Goal: Complete application form: Complete application form

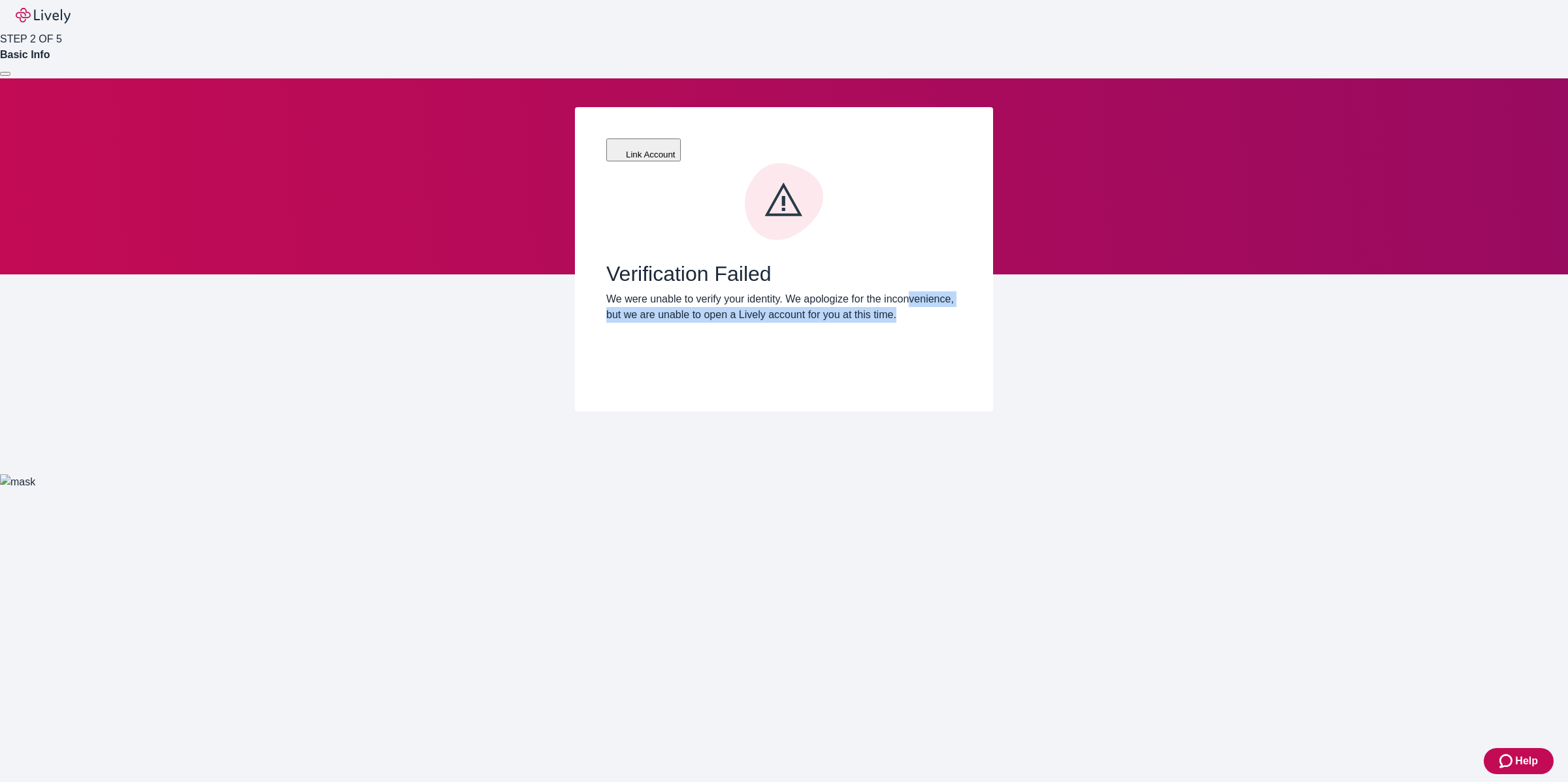
drag, startPoint x: 633, startPoint y: 268, endPoint x: 681, endPoint y: 301, distance: 58.2
click at [681, 301] on div "Verification Failed We were unable to verify your identity. We apologize for th…" at bounding box center [784, 271] width 355 height 218
click at [681, 308] on div "Verification Failed We were unable to verify your identity. We apologize for th…" at bounding box center [784, 271] width 355 height 218
click at [5, 74] on div at bounding box center [5, 74] width 0 height 0
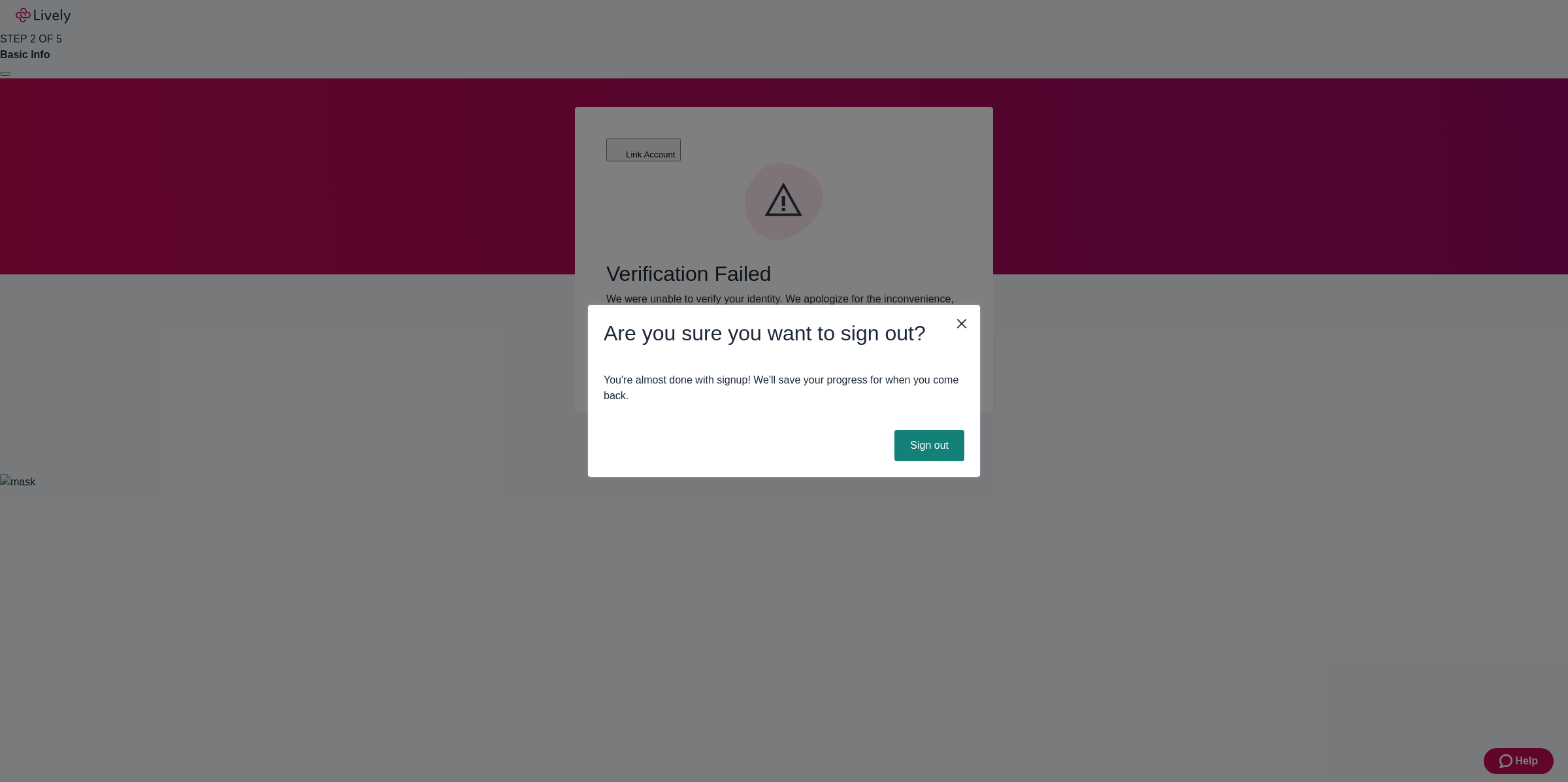
click at [965, 327] on icon "close" at bounding box center [962, 324] width 9 height 9
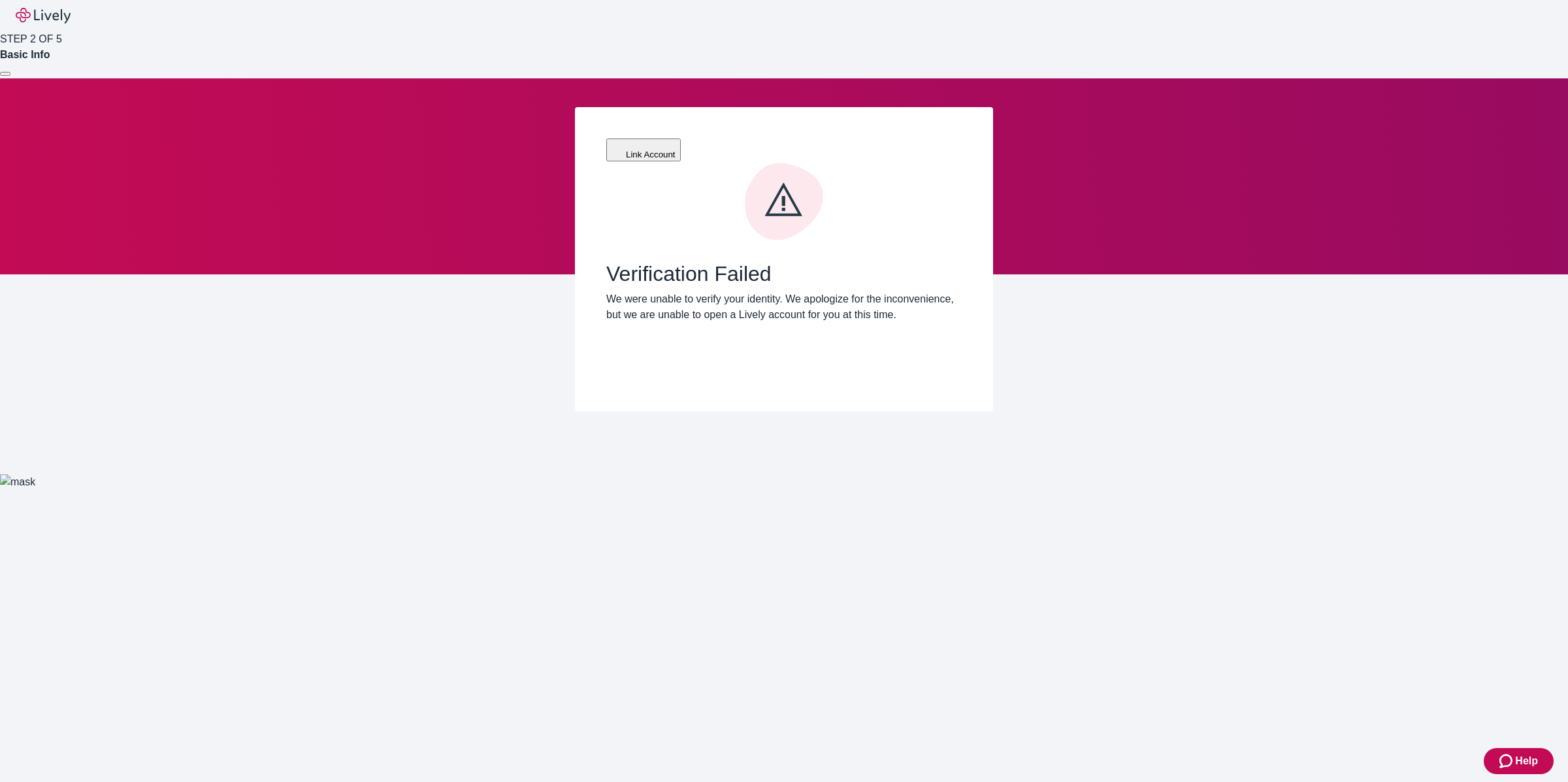
click at [518, 32] on nav "STEP 2 OF 5 Basic Info" at bounding box center [784, 39] width 1568 height 78
drag, startPoint x: 514, startPoint y: 35, endPoint x: 508, endPoint y: 39, distance: 7.2
click at [508, 39] on header "STEP 2 OF 5 Basic Info" at bounding box center [784, 39] width 1568 height 78
click at [507, 78] on div at bounding box center [290, 78] width 580 height 0
